Goal: Transaction & Acquisition: Download file/media

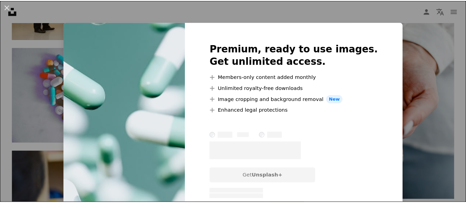
scroll to position [814, 0]
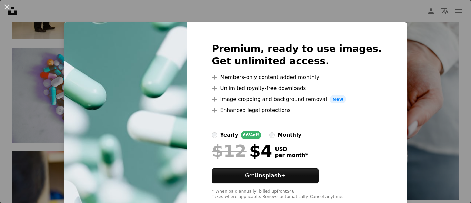
click at [406, 74] on div "An X shape Premium, ready to use images. Get unlimited access. A plus sign Memb…" at bounding box center [235, 101] width 471 height 203
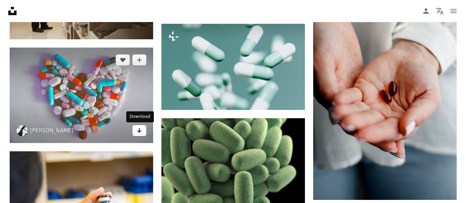
click at [143, 132] on link "Arrow pointing down" at bounding box center [139, 130] width 14 height 11
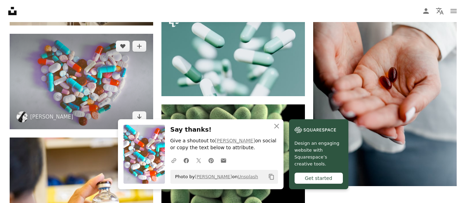
scroll to position [856, 0]
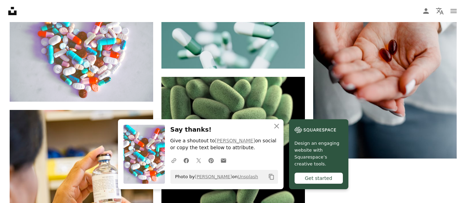
click at [279, 130] on icon "An X shape" at bounding box center [277, 126] width 8 height 8
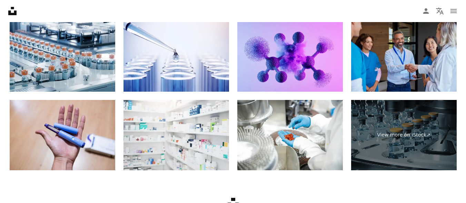
scroll to position [1240, 0]
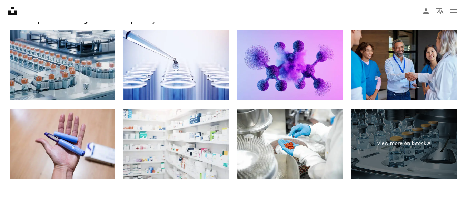
click at [88, 48] on img at bounding box center [63, 65] width 106 height 70
click at [53, 51] on img at bounding box center [63, 65] width 106 height 70
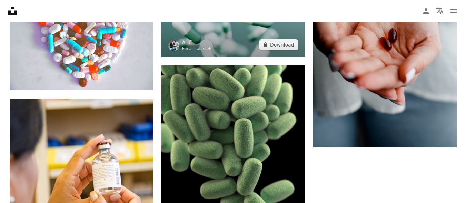
scroll to position [881, 0]
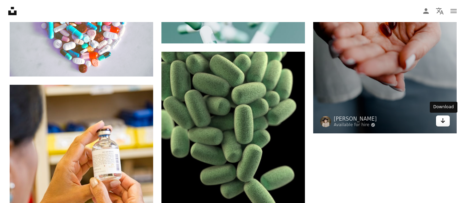
click at [446, 125] on link "Arrow pointing down" at bounding box center [443, 121] width 14 height 11
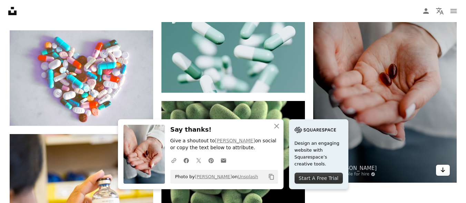
scroll to position [826, 0]
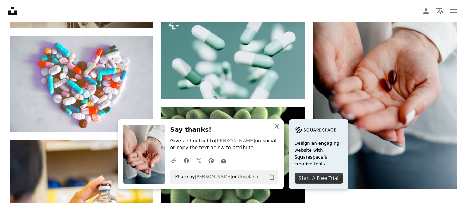
click at [279, 126] on icon "An X shape" at bounding box center [277, 126] width 8 height 8
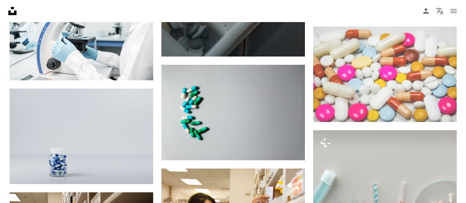
scroll to position [577, 0]
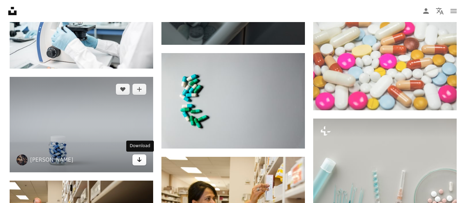
click at [142, 163] on icon "Arrow pointing down" at bounding box center [140, 160] width 6 height 8
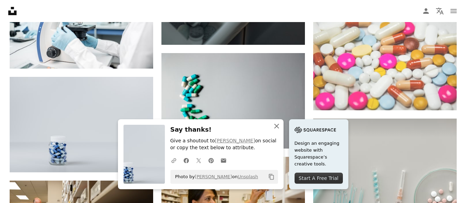
click at [278, 124] on icon "button" at bounding box center [276, 126] width 5 height 5
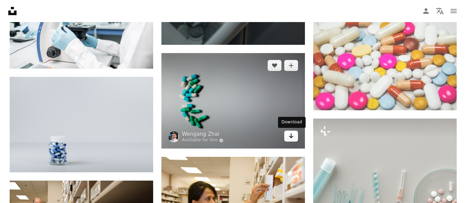
click at [291, 138] on icon "Download" at bounding box center [291, 136] width 4 height 5
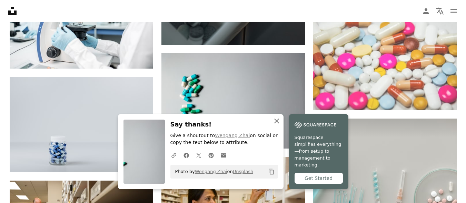
click at [278, 125] on icon "An X shape" at bounding box center [277, 121] width 8 height 8
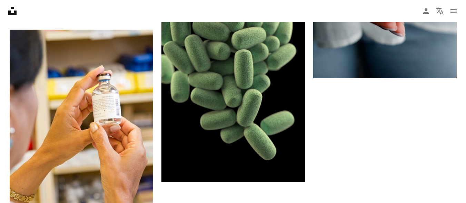
scroll to position [950, 0]
